Goal: Transaction & Acquisition: Download file/media

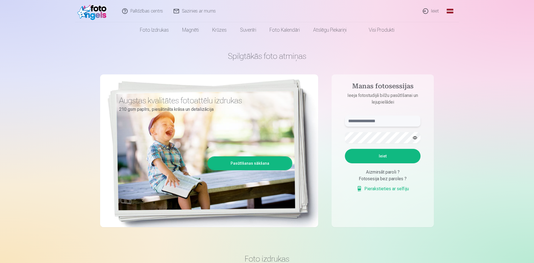
click at [377, 120] on input "text" at bounding box center [383, 121] width 76 height 11
type input "**********"
click at [345, 149] on button "Ieiet" at bounding box center [383, 156] width 76 height 14
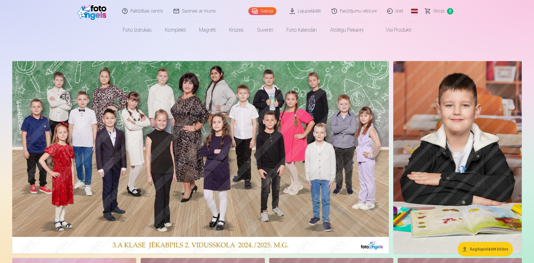
click at [309, 14] on link "Lejupielādēt" at bounding box center [305, 11] width 42 height 22
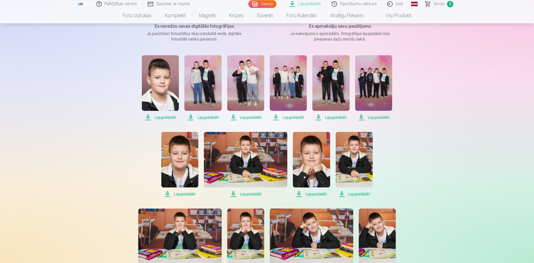
scroll to position [85, 0]
click at [164, 117] on span "Lejupielādēt" at bounding box center [160, 117] width 37 height 7
click at [204, 116] on span "Lejupielādēt" at bounding box center [202, 117] width 37 height 7
click at [249, 116] on span "Lejupielādēt" at bounding box center [245, 117] width 37 height 7
click at [298, 119] on span "Lejupielādēt" at bounding box center [288, 117] width 37 height 7
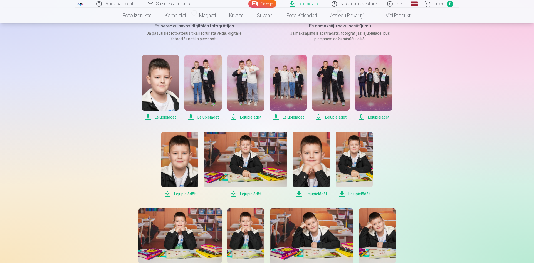
click at [339, 118] on span "Lejupielādēt" at bounding box center [330, 117] width 37 height 7
click at [379, 118] on span "Lejupielādēt" at bounding box center [373, 117] width 37 height 7
click at [360, 195] on span "Lejupielādēt" at bounding box center [354, 194] width 37 height 7
drag, startPoint x: 314, startPoint y: 195, endPoint x: 311, endPoint y: 195, distance: 3.1
click at [314, 195] on span "Lejupielādēt" at bounding box center [311, 194] width 37 height 7
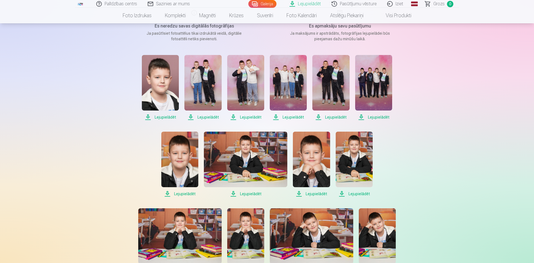
click at [250, 195] on span "Lejupielādēt" at bounding box center [245, 194] width 83 height 7
click at [179, 193] on span "Lejupielādēt" at bounding box center [179, 194] width 37 height 7
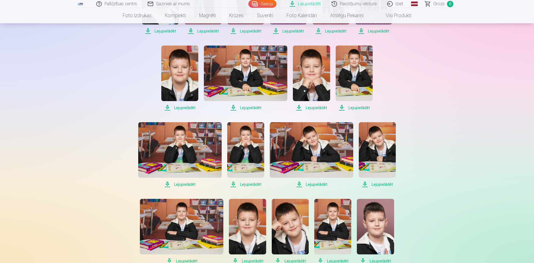
scroll to position [198, 0]
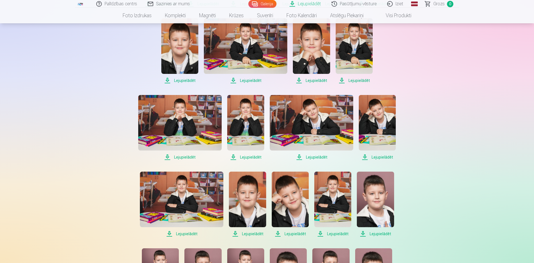
click at [185, 158] on span "Lejupielādēt" at bounding box center [179, 157] width 83 height 7
click at [242, 156] on span "Lejupielādēt" at bounding box center [245, 157] width 37 height 7
click at [311, 157] on span "Lejupielādēt" at bounding box center [311, 157] width 83 height 7
click at [381, 157] on span "Lejupielādēt" at bounding box center [377, 157] width 37 height 7
click at [379, 232] on span "Lejupielādēt" at bounding box center [375, 234] width 37 height 7
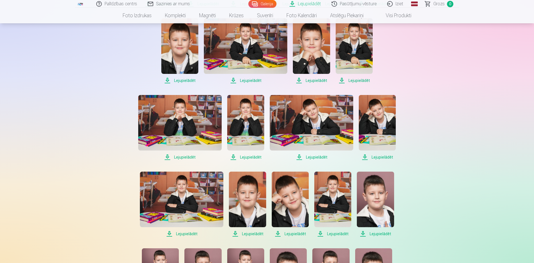
click at [336, 237] on span "Lejupielādēt" at bounding box center [332, 234] width 37 height 7
click at [294, 233] on span "Lejupielādēt" at bounding box center [290, 234] width 37 height 7
click at [252, 234] on span "Lejupielādēt" at bounding box center [247, 234] width 37 height 7
click at [190, 236] on span "Lejupielādēt" at bounding box center [181, 234] width 83 height 7
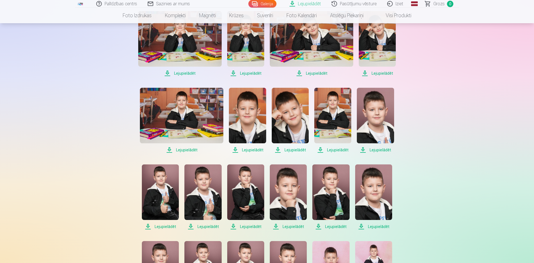
scroll to position [284, 0]
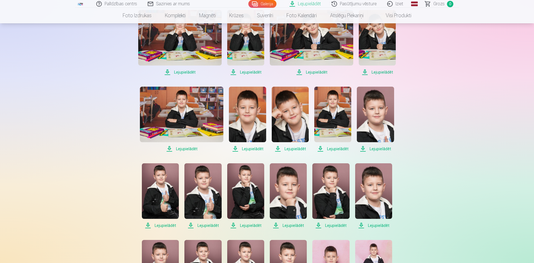
click at [160, 224] on span "Lejupielādēt" at bounding box center [160, 225] width 37 height 7
click at [215, 225] on span "Lejupielādēt" at bounding box center [202, 225] width 37 height 7
click at [256, 224] on span "Lejupielādēt" at bounding box center [245, 225] width 37 height 7
click at [300, 225] on span "Lejupielādēt" at bounding box center [288, 225] width 37 height 7
click at [338, 226] on span "Lejupielādēt" at bounding box center [330, 225] width 37 height 7
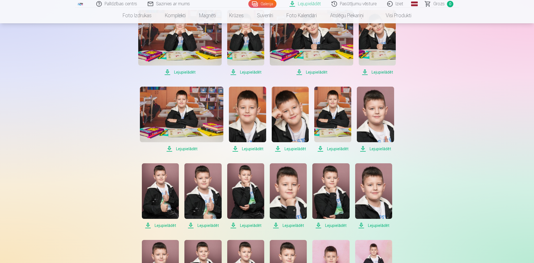
click at [373, 225] on span "Lejupielādēt" at bounding box center [373, 225] width 37 height 7
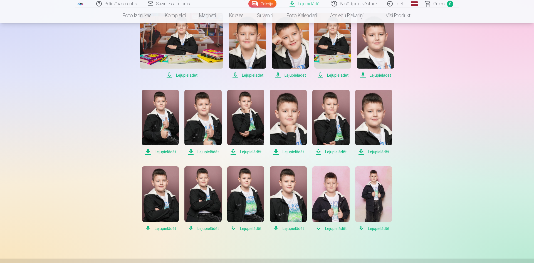
scroll to position [369, 0]
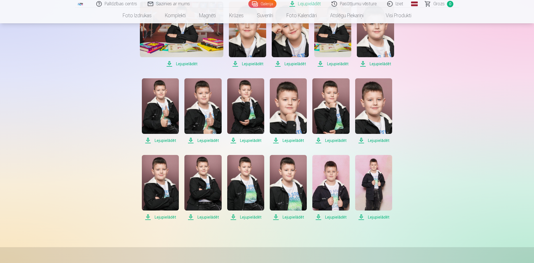
click at [373, 220] on span "Lejupielādēt" at bounding box center [373, 217] width 37 height 7
click at [337, 216] on span "Lejupielādēt" at bounding box center [330, 217] width 37 height 7
click at [294, 218] on span "Lejupielādēt" at bounding box center [288, 217] width 37 height 7
click at [252, 219] on span "Lejupielādēt" at bounding box center [245, 217] width 37 height 7
click at [206, 217] on span "Lejupielādēt" at bounding box center [202, 217] width 37 height 7
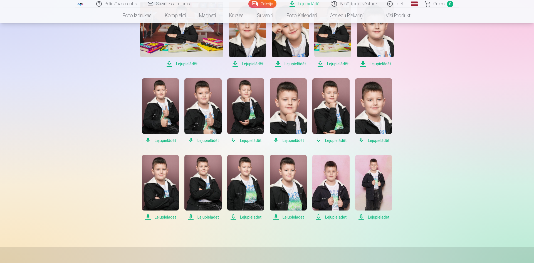
click at [164, 216] on span "Lejupielādēt" at bounding box center [160, 217] width 37 height 7
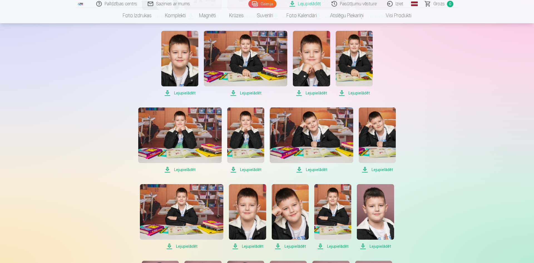
scroll to position [170, 0]
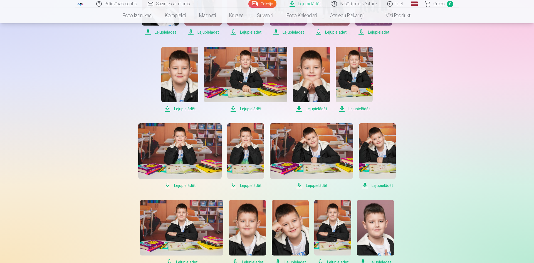
click at [303, 2] on link "Lejupielādēt" at bounding box center [305, 4] width 42 height 8
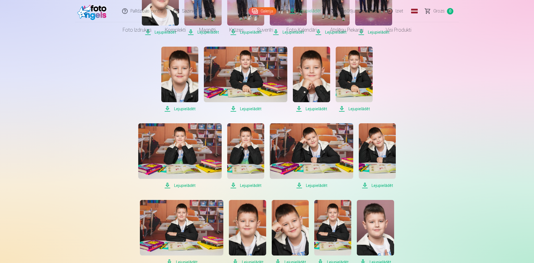
scroll to position [0, 0]
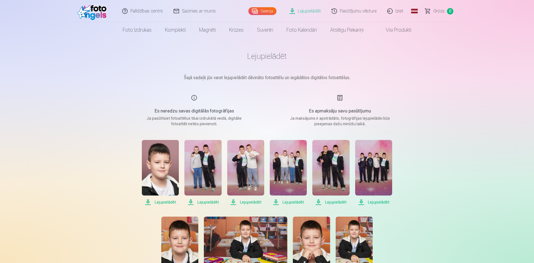
click at [302, 12] on link "Lejupielādēt" at bounding box center [305, 11] width 42 height 22
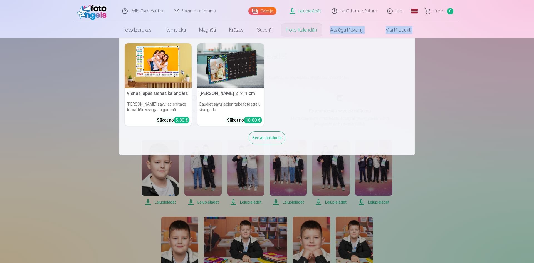
click at [423, 45] on nav "Vienas lapas sienas [PERSON_NAME] savu iecienītāko fotoattēlu visa gada garumā …" at bounding box center [267, 97] width 534 height 118
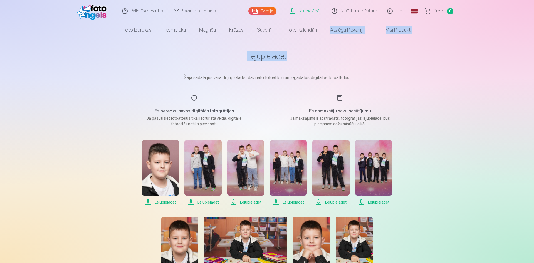
click at [300, 11] on link "Lejupielādēt" at bounding box center [305, 11] width 42 height 22
click at [399, 12] on link "Iziet" at bounding box center [395, 11] width 27 height 22
